Goal: Go to known website: Access a specific website the user already knows

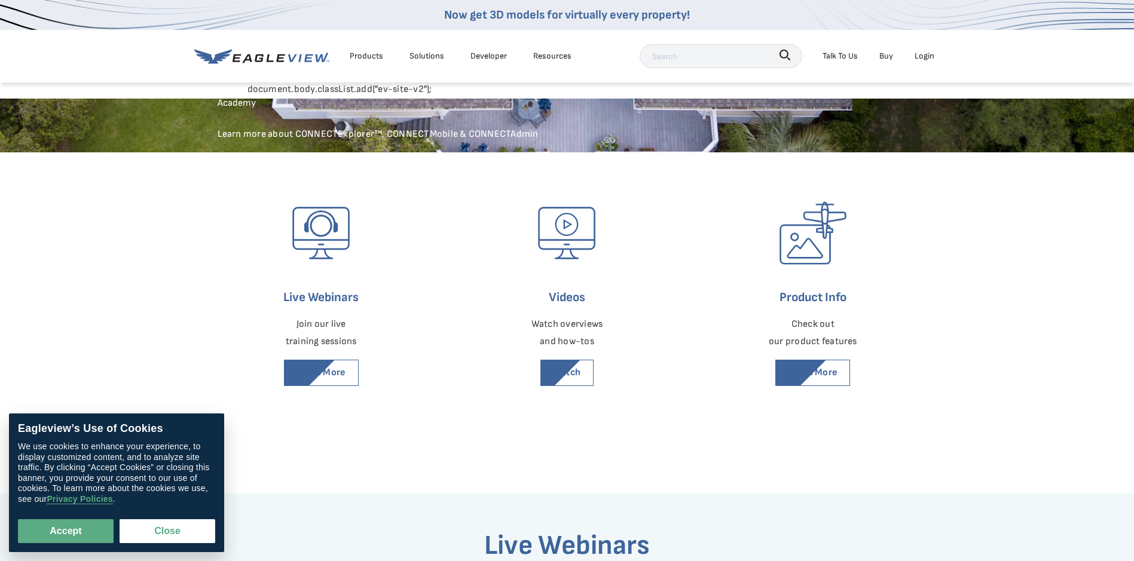
click at [921, 54] on div "Login" at bounding box center [925, 55] width 20 height 15
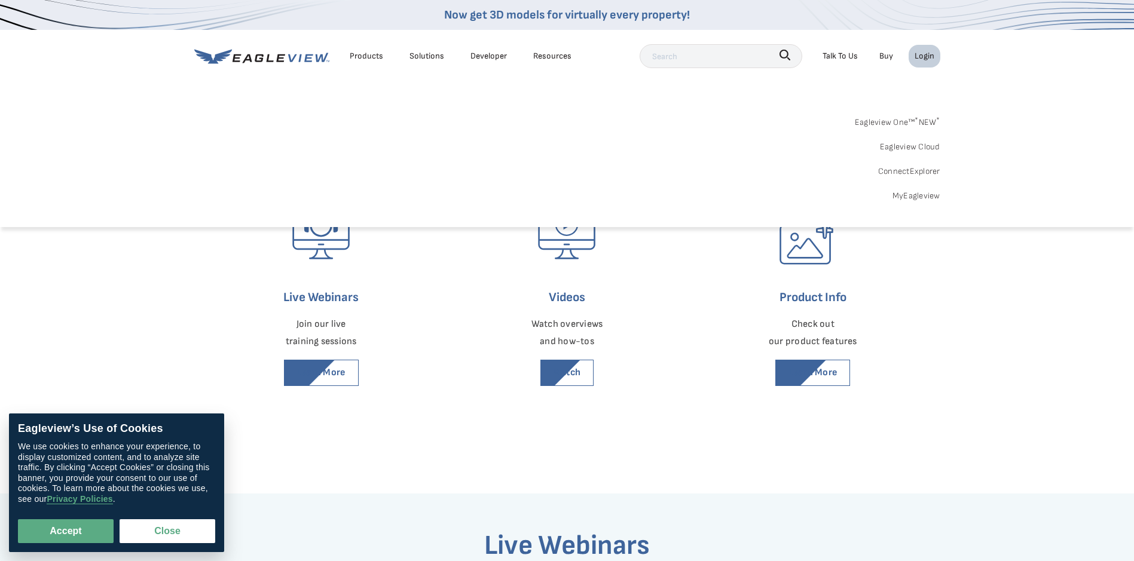
click at [921, 57] on div "Login" at bounding box center [925, 55] width 20 height 15
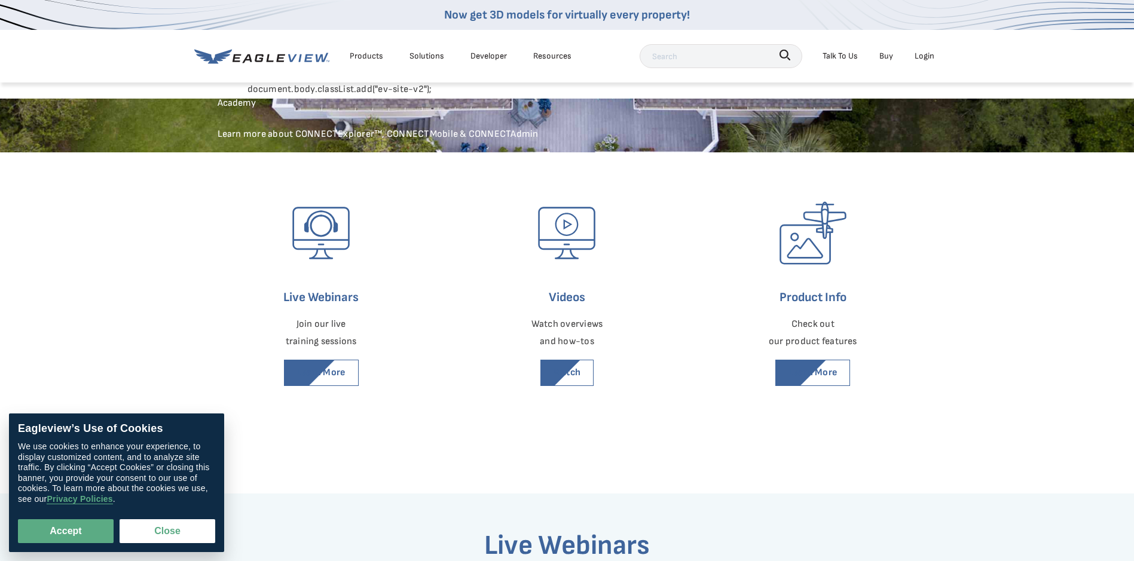
click at [923, 54] on div "Login" at bounding box center [925, 55] width 20 height 15
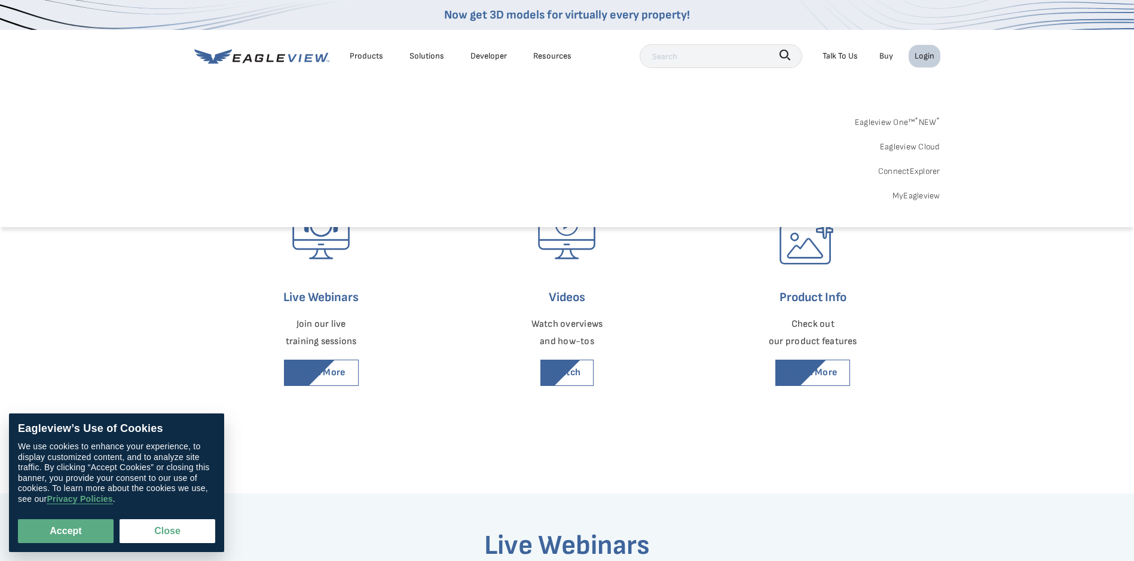
click at [925, 173] on link "ConnectExplorer" at bounding box center [909, 171] width 62 height 15
